Goal: Information Seeking & Learning: Learn about a topic

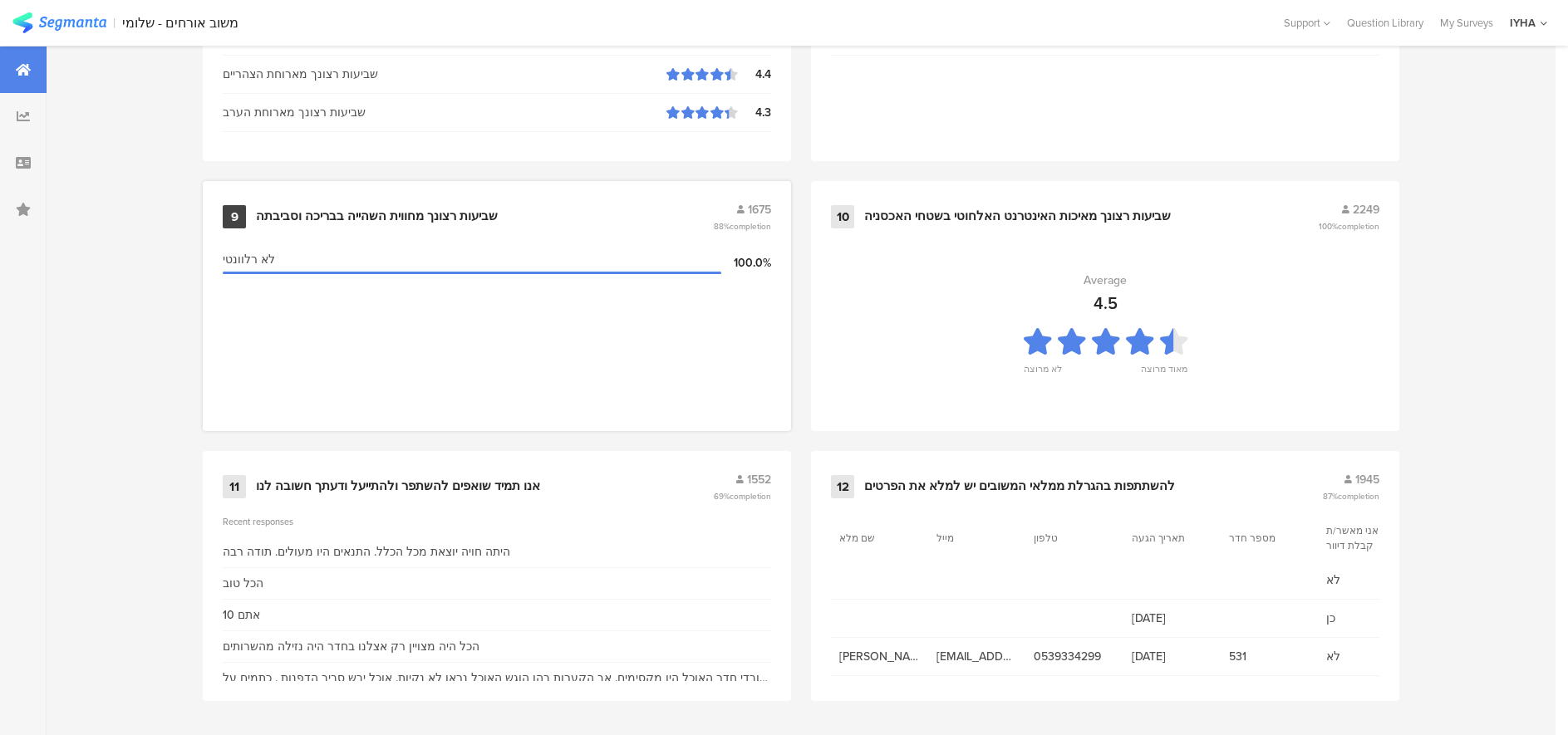
scroll to position [1700, 0]
click at [425, 481] on div "אנו תמיד שואפים להשתפר ולהתייעל ודעתך חשובה לנו" at bounding box center [397, 486] width 284 height 17
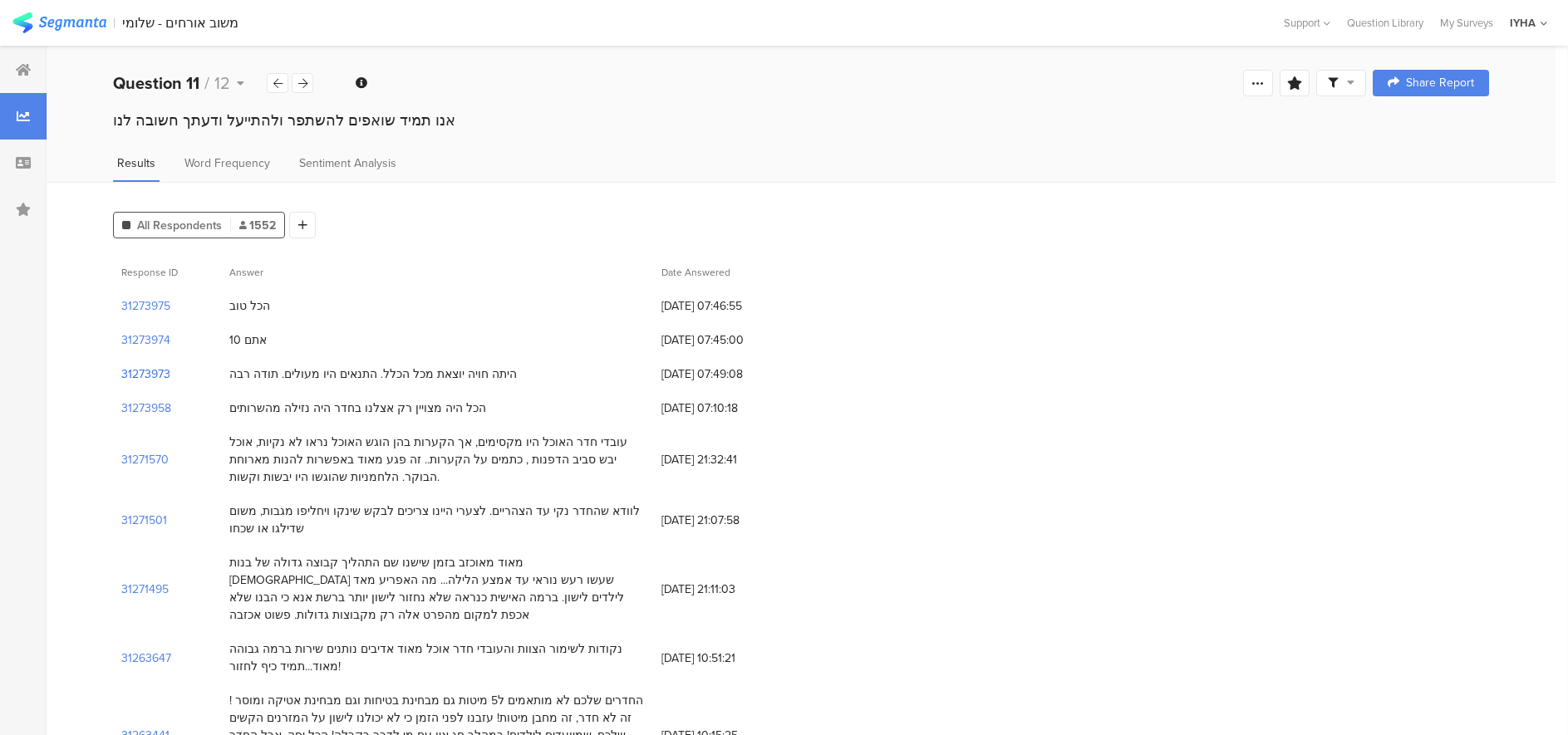
click at [157, 369] on section "31273973" at bounding box center [145, 374] width 49 height 18
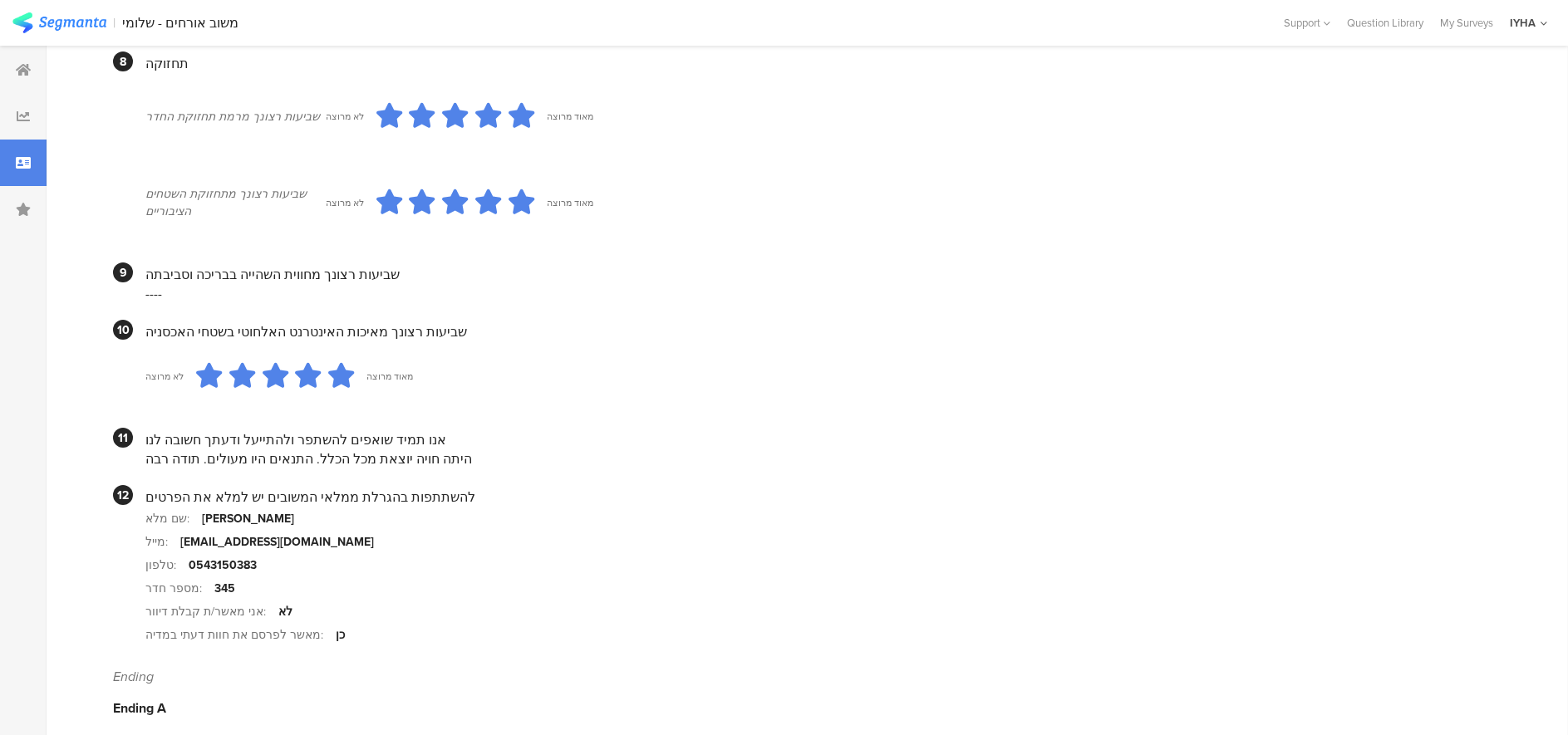
scroll to position [1388, 0]
